Goal: Communication & Community: Connect with others

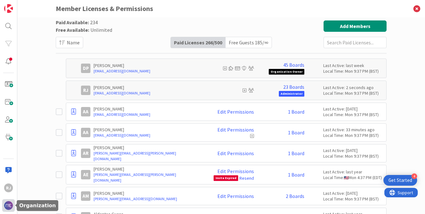
click at [8, 209] on img at bounding box center [8, 205] width 9 height 9
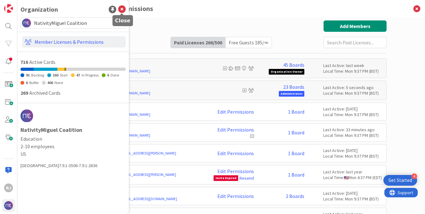
click at [123, 8] on icon at bounding box center [122, 10] width 8 height 8
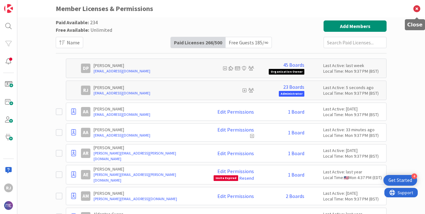
click at [415, 8] on icon at bounding box center [417, 8] width 16 height 17
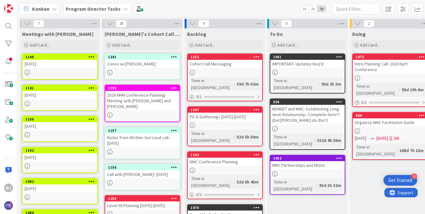
click at [92, 9] on b "Program Director Tasks" at bounding box center [93, 9] width 55 height 6
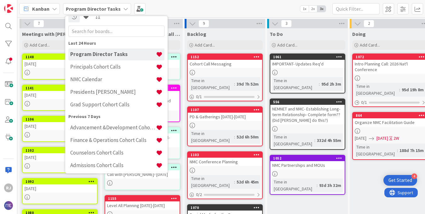
scroll to position [8, 0]
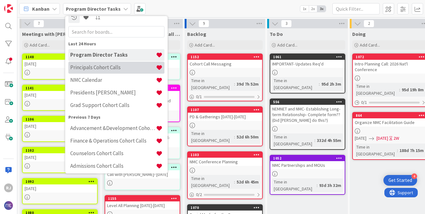
click at [97, 67] on h4 "Principals Cohort Calls" at bounding box center [113, 67] width 86 height 6
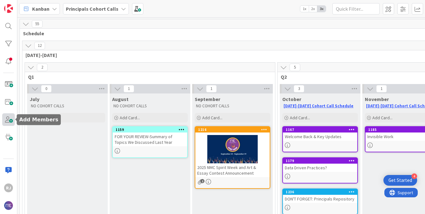
click at [12, 120] on span at bounding box center [8, 119] width 13 height 13
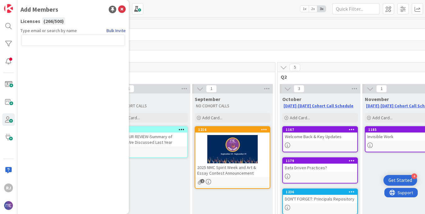
click at [117, 30] on link "Bulk Invite" at bounding box center [116, 30] width 19 height 7
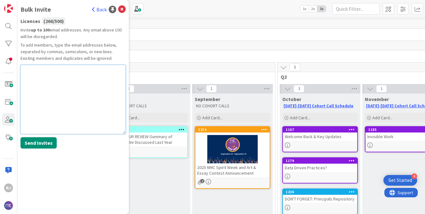
click at [59, 90] on textarea at bounding box center [72, 99] width 105 height 69
paste textarea "[EMAIL_ADDRESS][DOMAIN_NAME]"
type textarea "[EMAIL_ADDRESS][DOMAIN_NAME]"
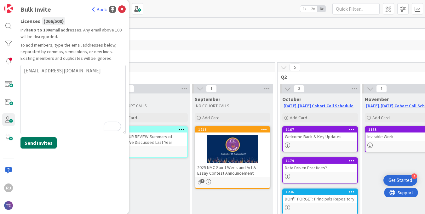
click at [47, 143] on button "Send Invites" at bounding box center [38, 142] width 36 height 11
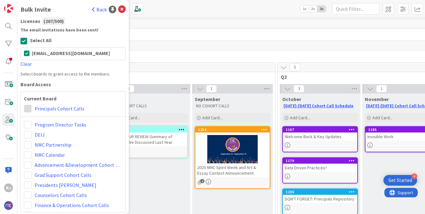
click at [30, 107] on span at bounding box center [28, 109] width 8 height 8
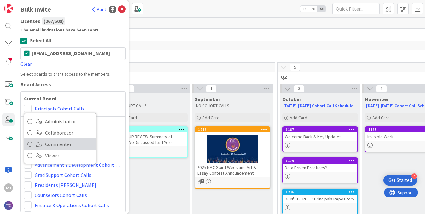
click at [55, 144] on span "Commenter" at bounding box center [69, 144] width 48 height 9
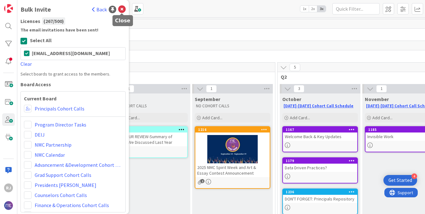
click at [122, 8] on icon at bounding box center [122, 10] width 8 height 8
